Goal: Task Accomplishment & Management: Manage account settings

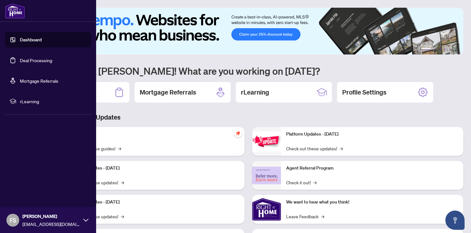
click at [31, 43] on link "Dashboard" at bounding box center [31, 40] width 22 height 6
click at [41, 58] on link "Deal Processing" at bounding box center [36, 60] width 32 height 6
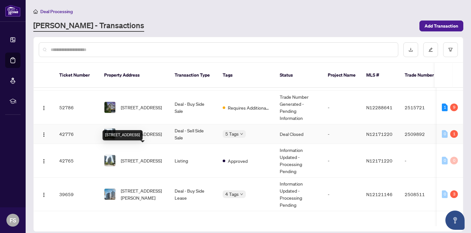
scroll to position [37, 0]
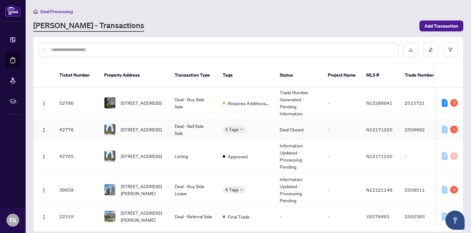
click at [195, 127] on td "Deal - Sell Side Sale" at bounding box center [194, 130] width 48 height 20
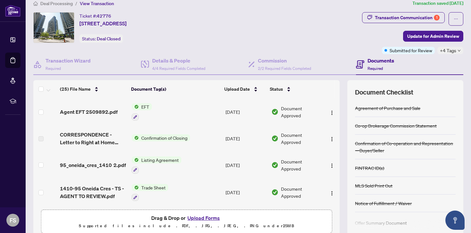
click at [154, 135] on span "Confirmation of Closing" at bounding box center [164, 137] width 51 height 7
click at [78, 141] on span "CORRESPONDENCE - Letter to Right at Home Realty Brokerage re Confirmation of Cl…" at bounding box center [93, 138] width 67 height 15
click at [73, 164] on span "95_oneida_cres_1410 2.pdf" at bounding box center [93, 165] width 66 height 8
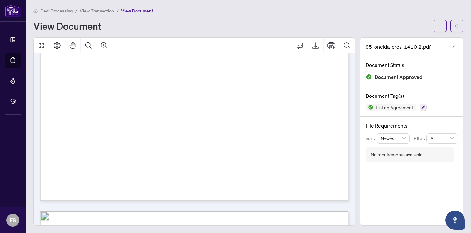
scroll to position [5741, 0]
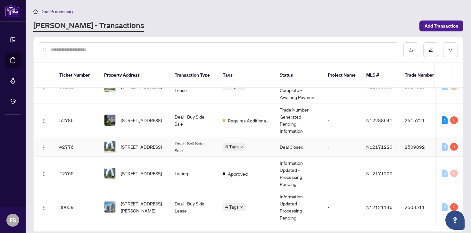
scroll to position [23, 0]
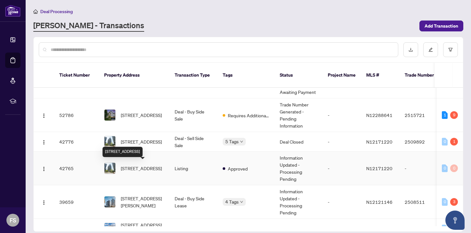
click at [138, 166] on span "[STREET_ADDRESS]" at bounding box center [141, 168] width 41 height 7
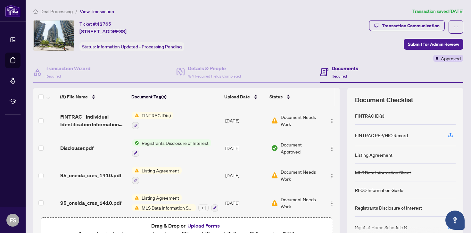
scroll to position [85, 0]
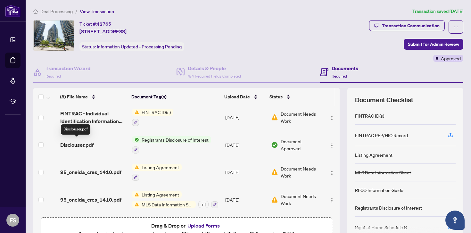
click at [86, 143] on span "Disclouser.pdf" at bounding box center [76, 145] width 33 height 8
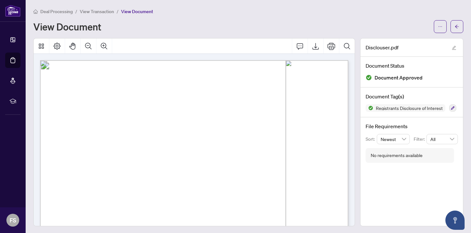
click at [84, 93] on span "Form 161" at bounding box center [72, 95] width 23 height 7
